Goal: Find contact information: Find contact information

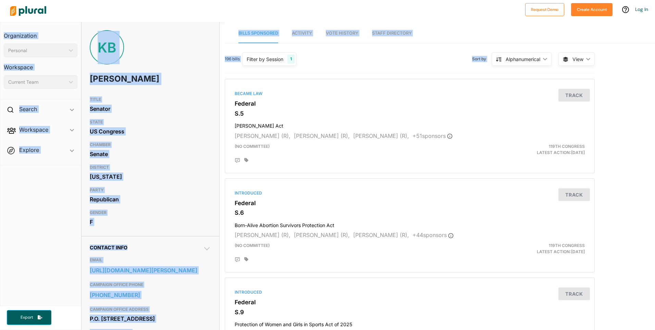
drag, startPoint x: 654, startPoint y: 19, endPoint x: 656, endPoint y: 45, distance: 25.8
click at [655, 45] on html "Request Demo Create Account Log In Organization Personal ic_keyboard_arrow_down…" at bounding box center [327, 165] width 655 height 330
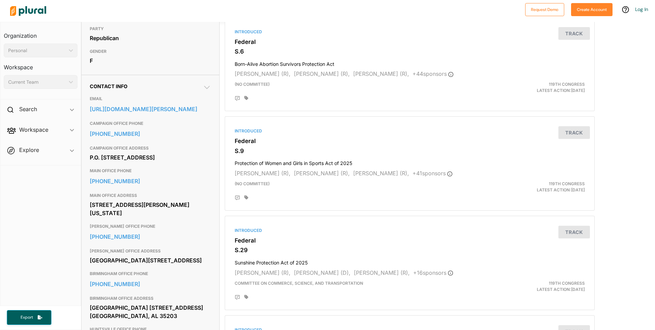
scroll to position [205, 0]
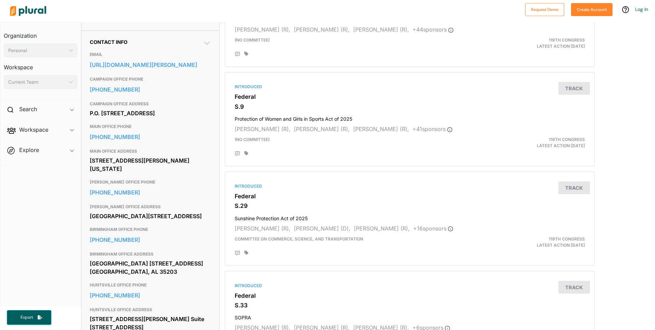
drag, startPoint x: 87, startPoint y: 79, endPoint x: 163, endPoint y: 181, distance: 126.5
click at [163, 181] on div "Contact Info EMAIL https://www.britt.senate.gov/contact/ CAMPAIGN OFFICE PHONE …" at bounding box center [151, 291] width 138 height 523
copy div "CAMPAIGN OFFICE PHONE 334-235-7870 CAMPAIGN OFFICE ADDRESS P.O. Box 3759 Montgo…"
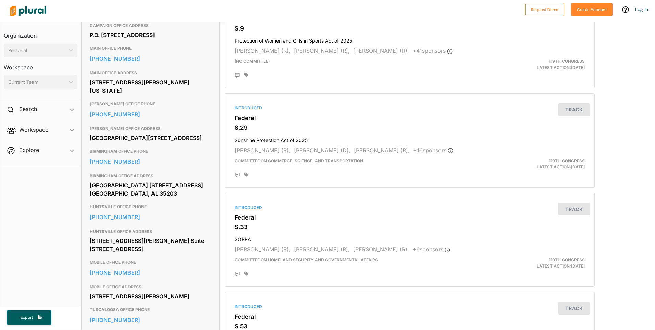
scroll to position [0, 0]
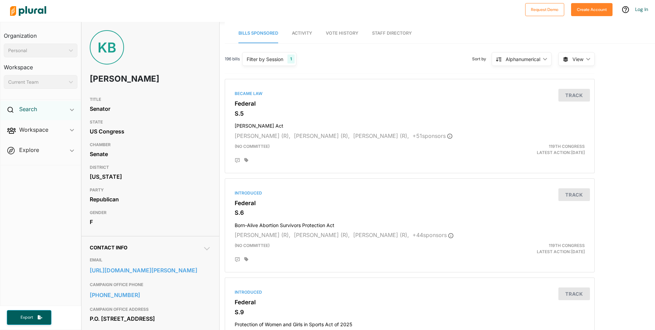
click at [22, 112] on h2 "Search" at bounding box center [28, 109] width 18 height 8
click at [8, 107] on icon at bounding box center [10, 110] width 6 height 6
click at [28, 54] on div "Personal" at bounding box center [37, 50] width 58 height 7
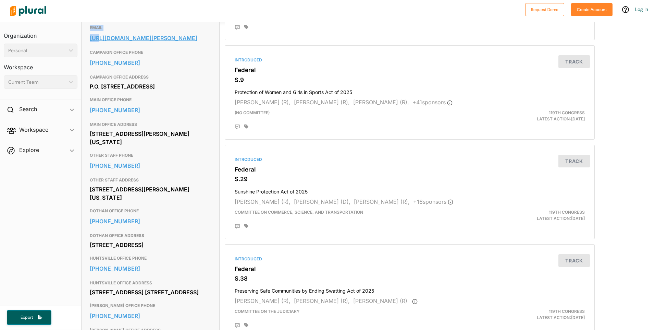
scroll to position [231, 0]
drag, startPoint x: 88, startPoint y: 26, endPoint x: 185, endPoint y: 165, distance: 170.0
click at [185, 165] on div "Contact Info EMAIL https://www.tuberville.senate.gov/contact-old/contact-form/ …" at bounding box center [151, 243] width 138 height 476
copy div "EMAIL https://www.tuberville.senate.gov/contact-old/contact-form/ CAMPAIGN OFFI…"
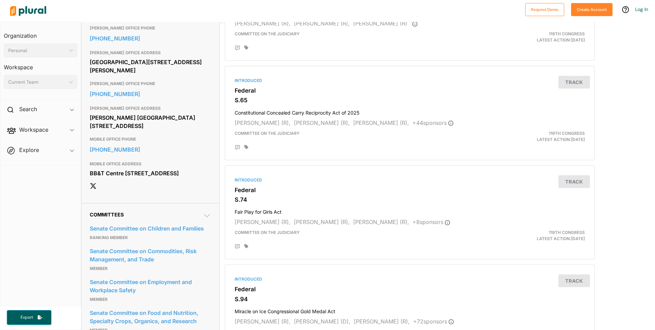
scroll to position [531, 0]
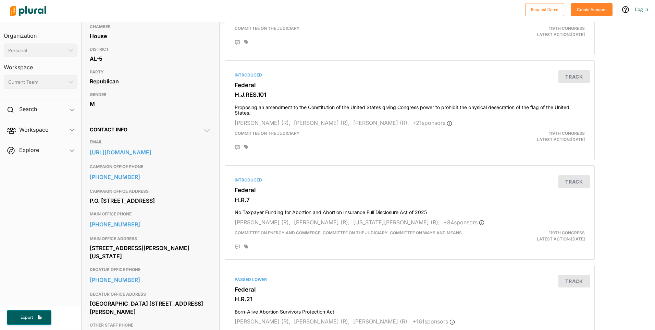
scroll to position [88, 0]
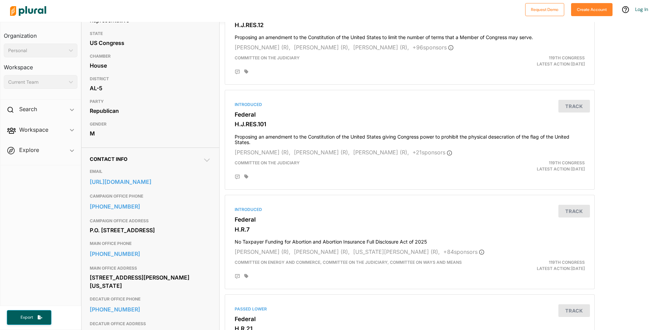
drag, startPoint x: 90, startPoint y: 160, endPoint x: 187, endPoint y: 304, distance: 173.4
click at [187, 304] on div "Contact Info EMAIL https://strong.house.gov/address_authentication?form=/contac…" at bounding box center [150, 306] width 121 height 300
copy div "Contact Info EMAIL https://strong.house.gov/address_authentication?form=/contac…"
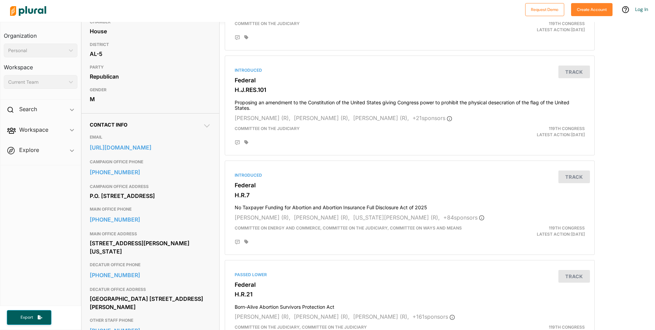
scroll to position [0, 0]
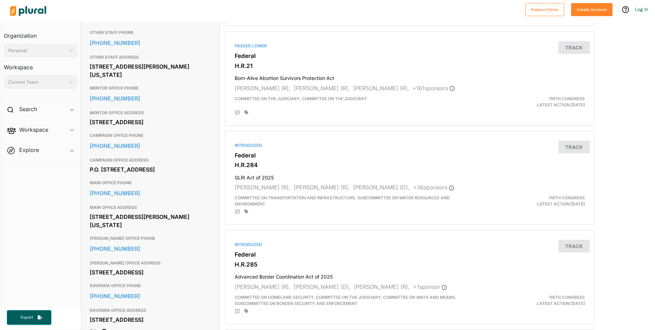
scroll to position [334, 0]
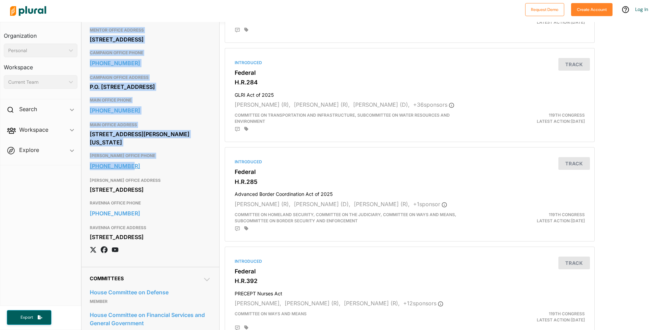
drag, startPoint x: 89, startPoint y: 130, endPoint x: 174, endPoint y: 185, distance: 101.5
click at [174, 185] on div "EMAIL [URL][PERSON_NAME][DOMAIN_NAME] OTHER STAFF PHONE [PHONE_NUMBER] OTHER ST…" at bounding box center [150, 87] width 121 height 343
copy div "EMAIL [URL][PERSON_NAME][DOMAIN_NAME] OTHER STAFF PHONE [PHONE_NUMBER] OTHER ST…"
